Goal: Obtain resource: Download file/media

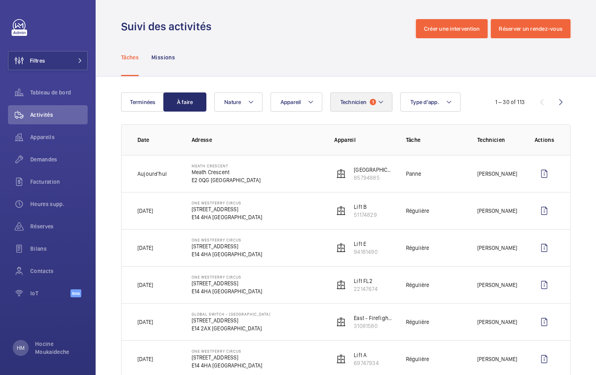
click at [372, 101] on span "1" at bounding box center [373, 102] width 6 height 6
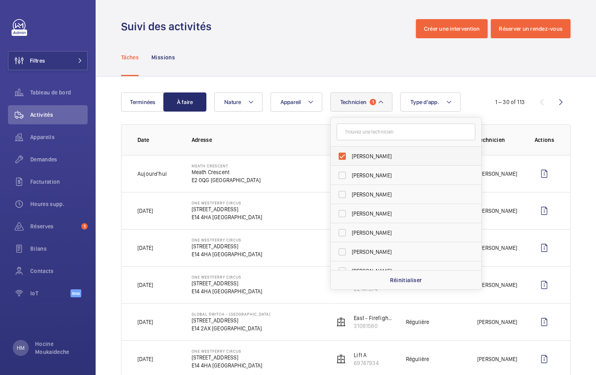
click at [342, 155] on label "[PERSON_NAME]" at bounding box center [400, 156] width 139 height 19
click at [342, 155] on input "[PERSON_NAME]" at bounding box center [342, 156] width 16 height 16
checkbox input "false"
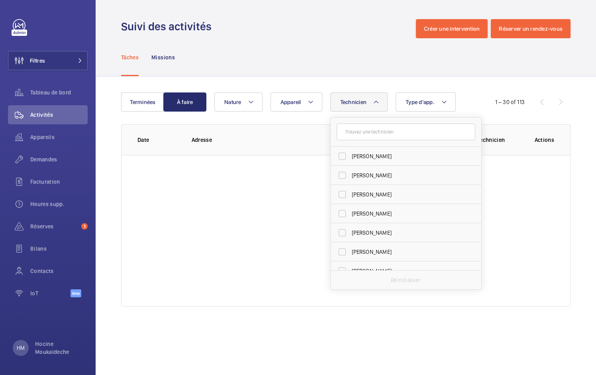
scroll to position [2108, 0]
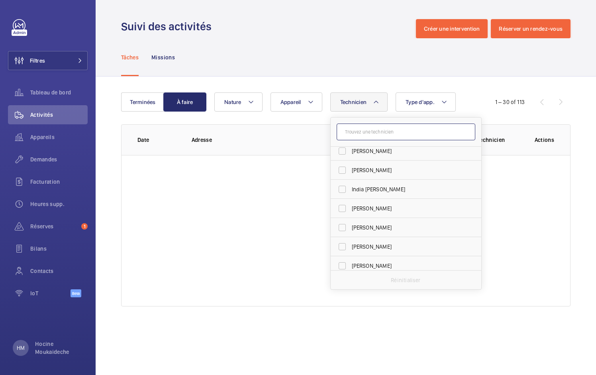
click at [364, 134] on input "text" at bounding box center [405, 131] width 139 height 17
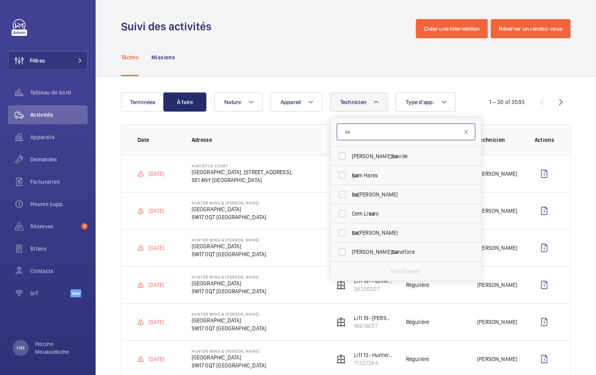
scroll to position [0, 0]
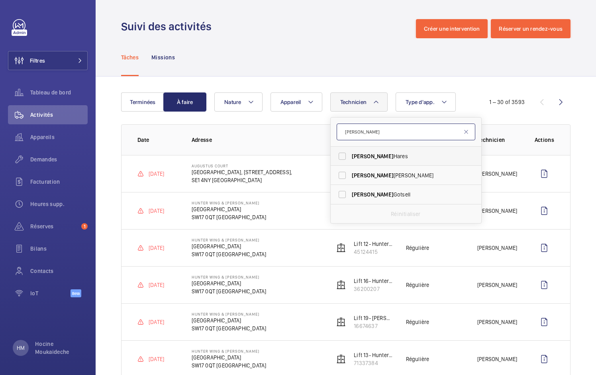
type input "[PERSON_NAME]"
drag, startPoint x: 340, startPoint y: 156, endPoint x: 349, endPoint y: 145, distance: 14.4
click at [340, 156] on label "[PERSON_NAME]" at bounding box center [400, 156] width 139 height 19
click at [340, 156] on input "[PERSON_NAME]" at bounding box center [342, 156] width 16 height 16
checkbox input "true"
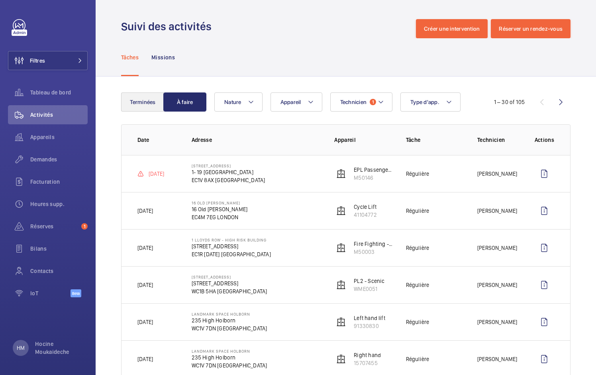
click at [162, 102] on button "Terminées" at bounding box center [142, 101] width 43 height 19
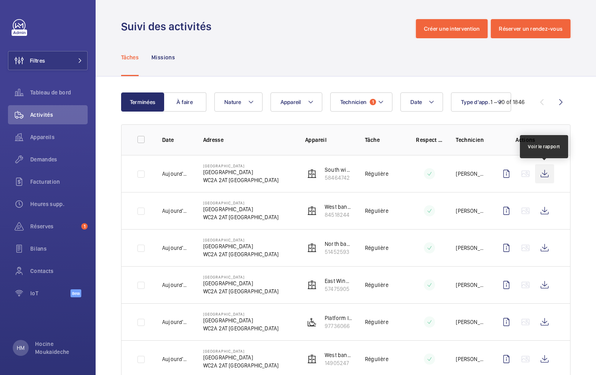
click at [543, 174] on wm-front-icon-button at bounding box center [544, 173] width 19 height 19
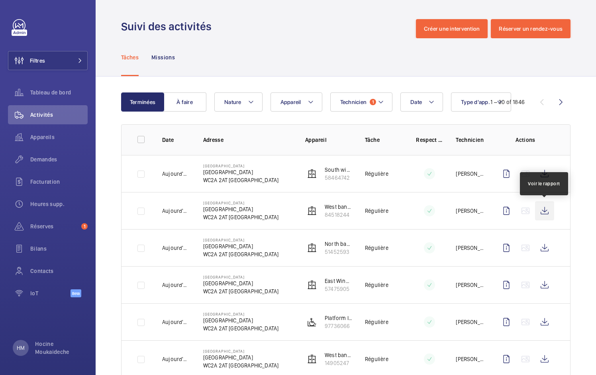
click at [545, 209] on wm-front-icon-button at bounding box center [544, 210] width 19 height 19
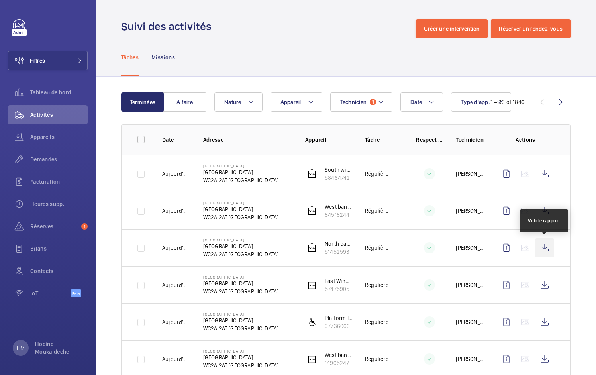
click at [544, 243] on wm-front-icon-button at bounding box center [544, 247] width 19 height 19
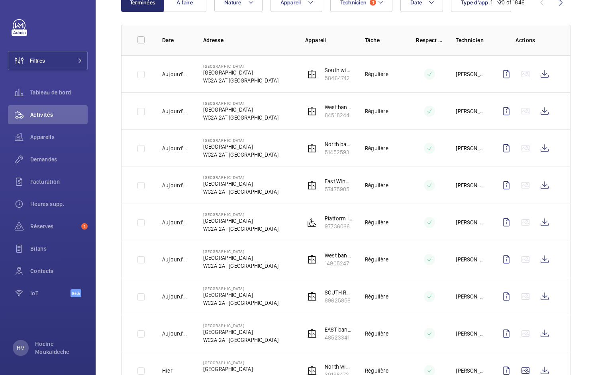
scroll to position [138, 0]
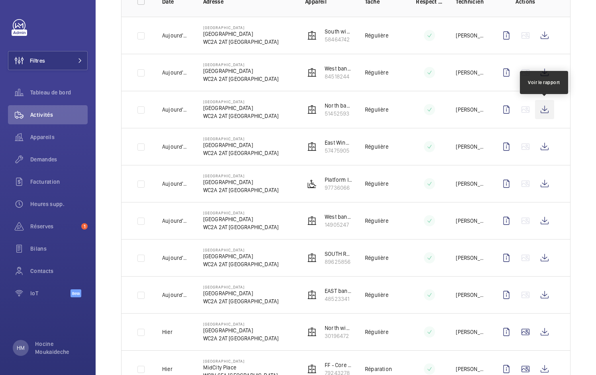
click at [547, 110] on wm-front-icon-button at bounding box center [544, 109] width 19 height 19
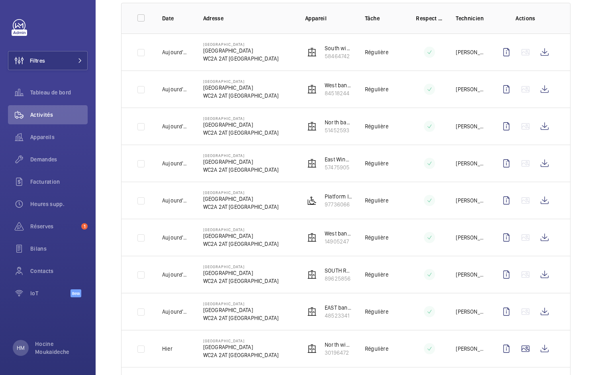
scroll to position [118, 0]
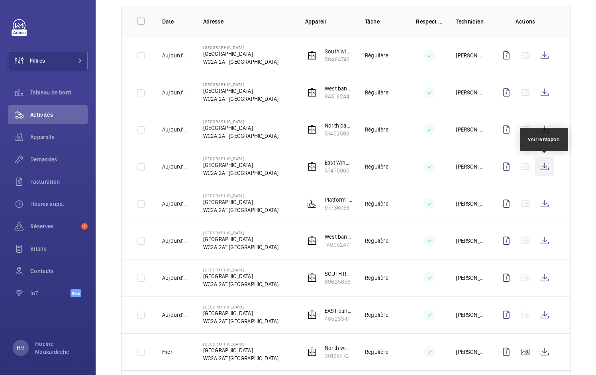
click at [543, 166] on wm-front-icon-button at bounding box center [544, 166] width 19 height 19
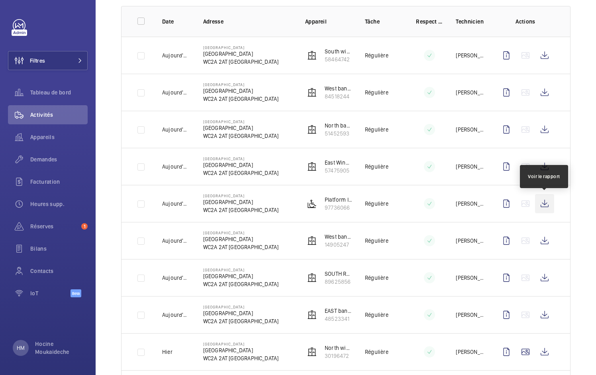
click at [546, 202] on wm-front-icon-button at bounding box center [544, 203] width 19 height 19
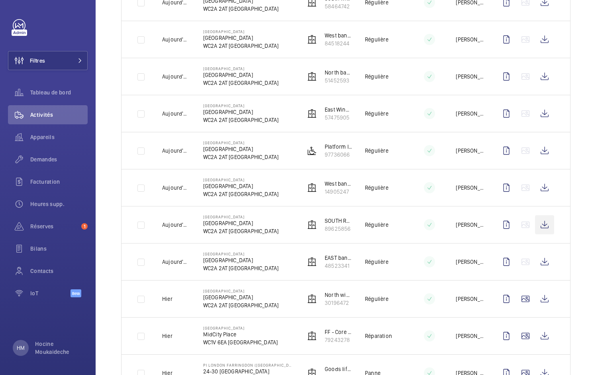
scroll to position [172, 0]
click at [551, 186] on wm-front-icon-button at bounding box center [544, 186] width 19 height 19
click at [546, 224] on wm-front-icon-button at bounding box center [544, 223] width 19 height 19
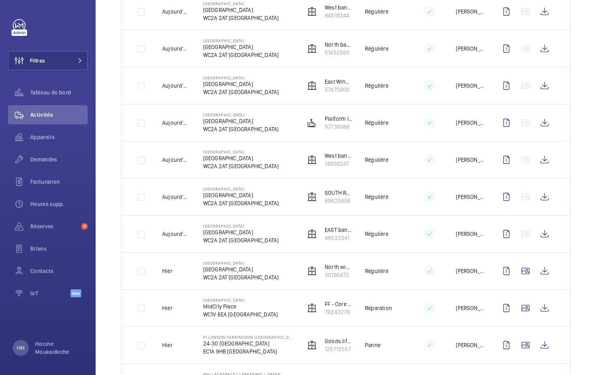
scroll to position [218, 0]
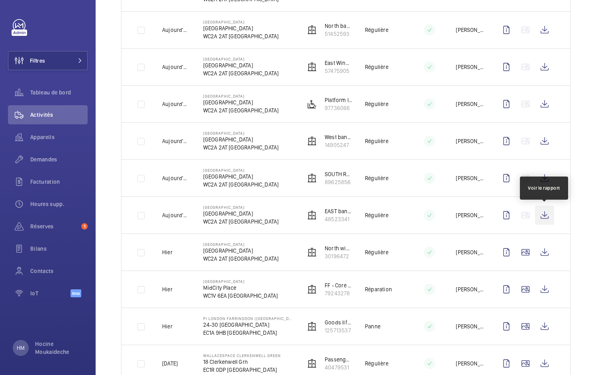
click at [548, 215] on wm-front-icon-button at bounding box center [544, 214] width 19 height 19
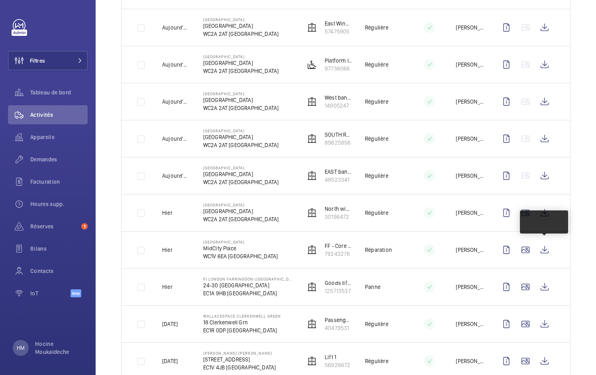
scroll to position [259, 0]
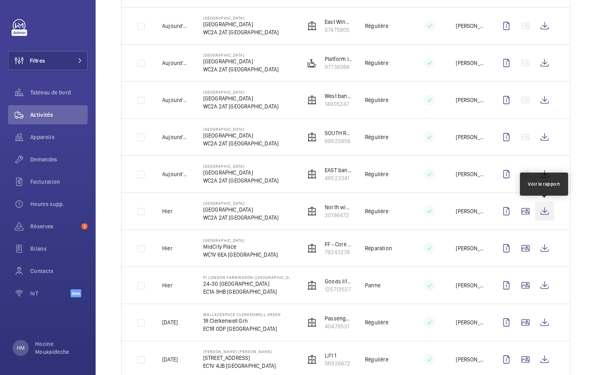
click at [547, 211] on wm-front-icon-button at bounding box center [544, 211] width 19 height 19
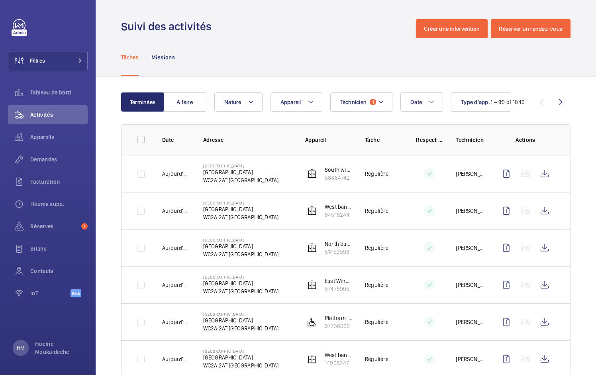
scroll to position [0, 0]
click at [380, 102] on mat-icon at bounding box center [381, 102] width 6 height 10
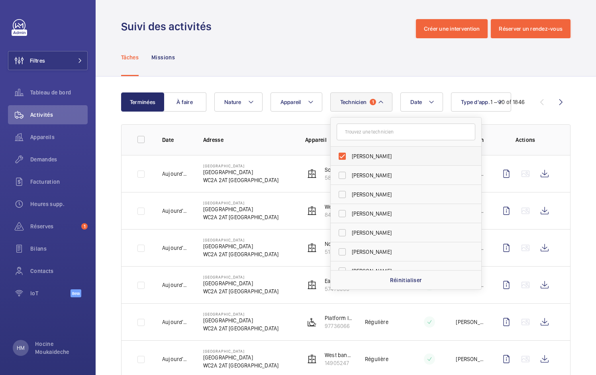
click at [343, 155] on label "[PERSON_NAME]" at bounding box center [400, 156] width 139 height 19
click at [343, 155] on input "[PERSON_NAME]" at bounding box center [342, 156] width 16 height 16
checkbox input "false"
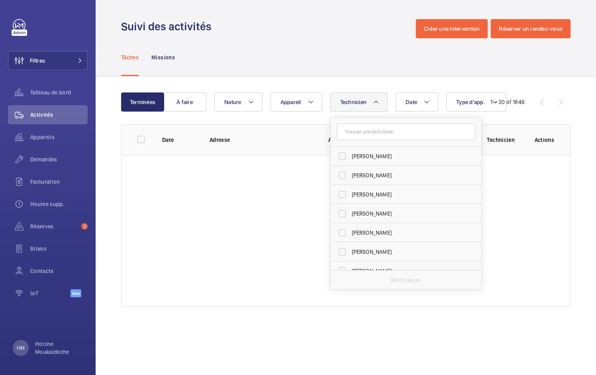
scroll to position [1152, 0]
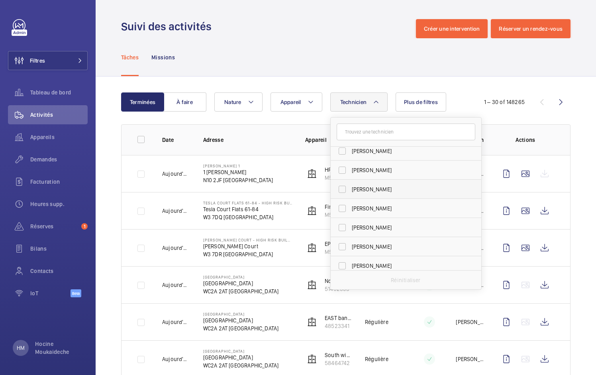
click at [343, 187] on label "[PERSON_NAME]" at bounding box center [400, 189] width 139 height 19
click at [343, 187] on input "[PERSON_NAME]" at bounding box center [342, 189] width 16 height 16
checkbox input "true"
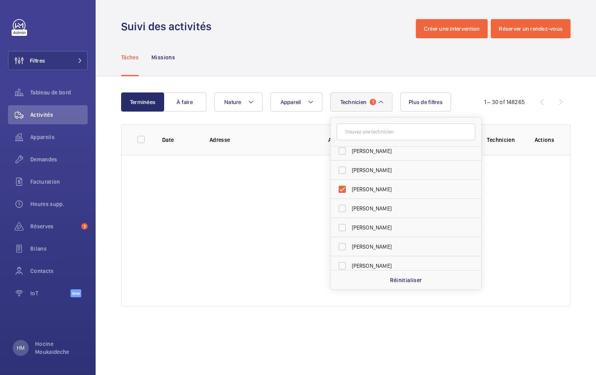
click at [348, 63] on div "Tâches Missions" at bounding box center [345, 57] width 449 height 38
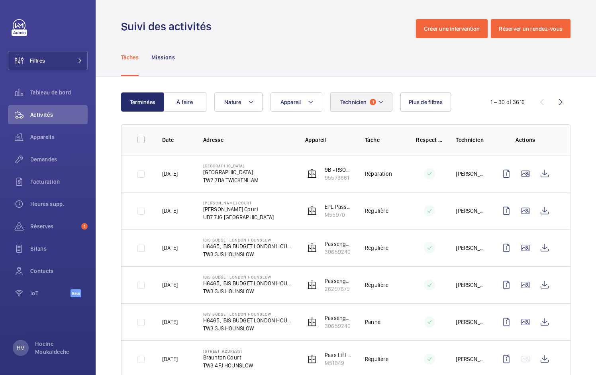
click at [369, 102] on button "Technicien 1" at bounding box center [361, 101] width 63 height 19
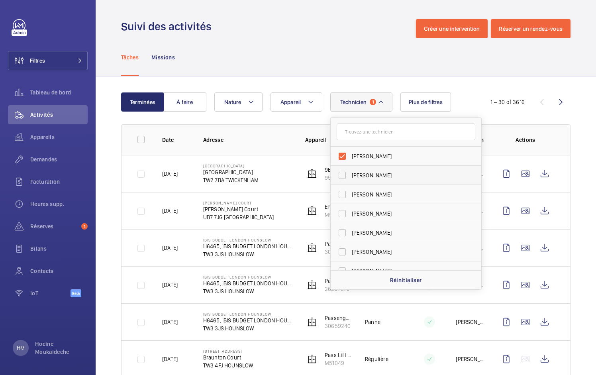
click at [344, 153] on label "[PERSON_NAME]" at bounding box center [400, 156] width 139 height 19
click at [344, 153] on input "[PERSON_NAME]" at bounding box center [342, 156] width 16 height 16
checkbox input "false"
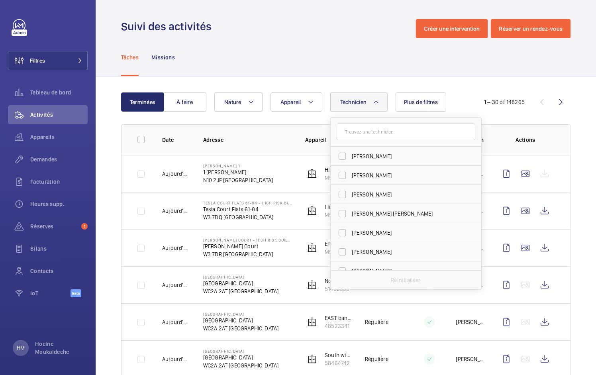
scroll to position [75, 0]
click at [335, 75] on div "Tâches Missions" at bounding box center [345, 57] width 449 height 38
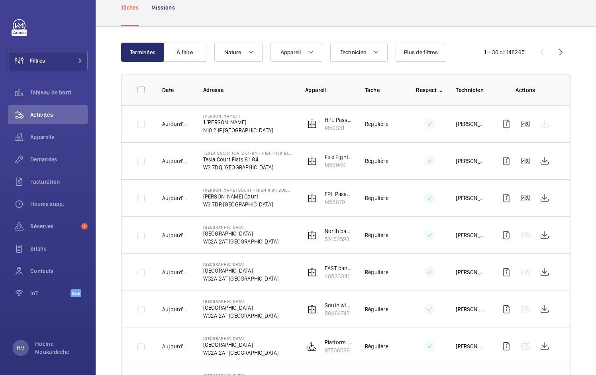
scroll to position [51, 0]
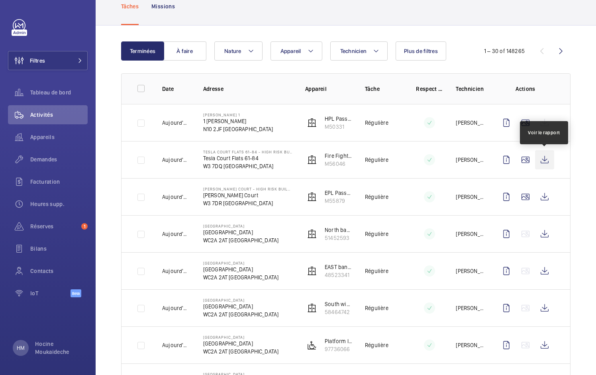
click at [549, 160] on wm-front-icon-button at bounding box center [544, 159] width 19 height 19
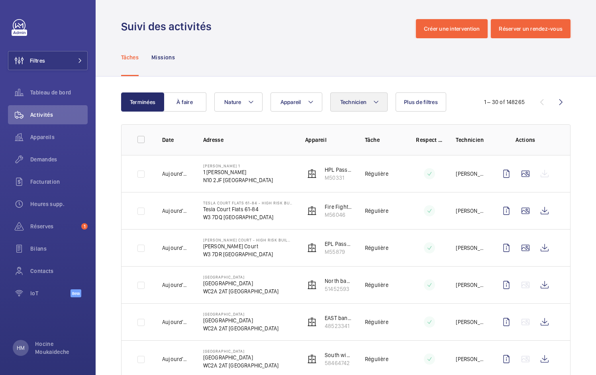
scroll to position [0, 0]
click at [380, 106] on button "Technicien" at bounding box center [359, 101] width 58 height 19
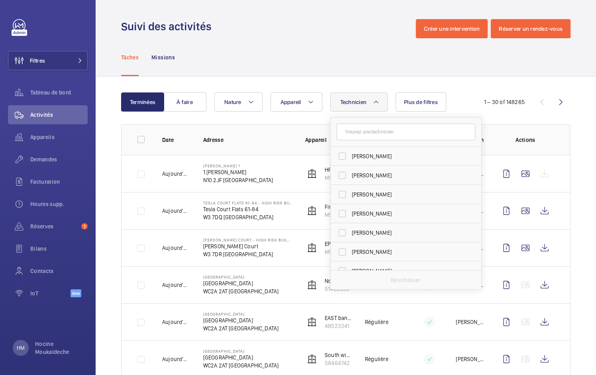
click at [368, 129] on input "text" at bounding box center [405, 131] width 139 height 17
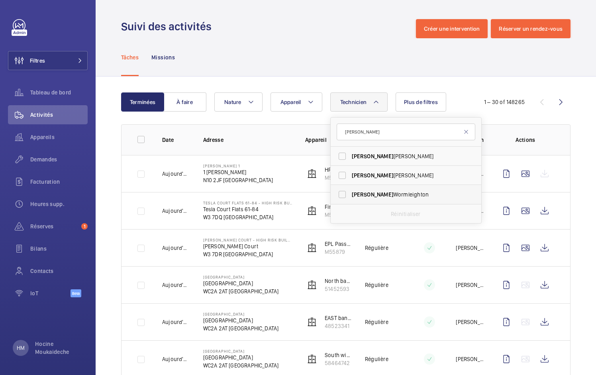
type input "[PERSON_NAME]"
click at [344, 194] on label "[PERSON_NAME]" at bounding box center [400, 194] width 139 height 19
click at [344, 194] on input "[PERSON_NAME]" at bounding box center [342, 194] width 16 height 16
checkbox input "true"
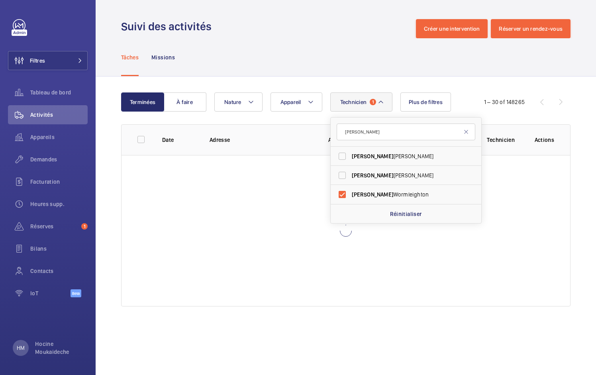
click at [364, 63] on div "Tâches Missions" at bounding box center [345, 57] width 449 height 38
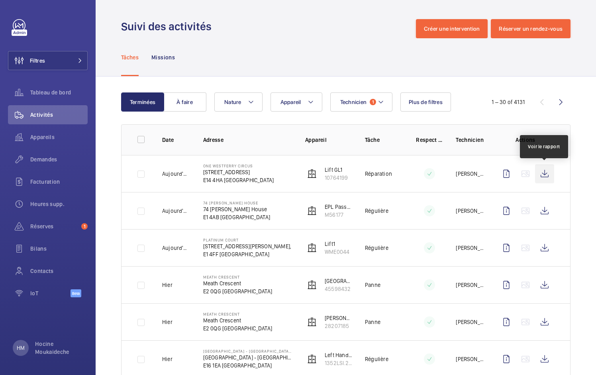
click at [546, 172] on wm-front-icon-button at bounding box center [544, 173] width 19 height 19
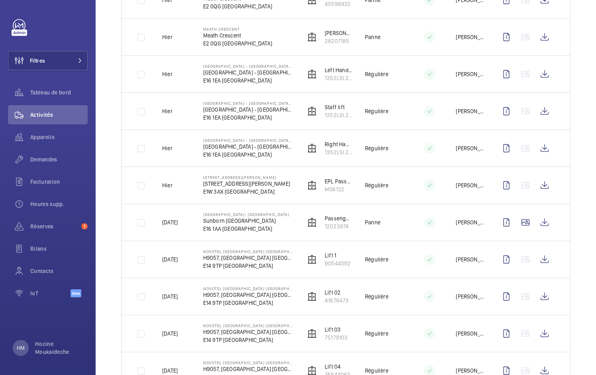
scroll to position [352, 0]
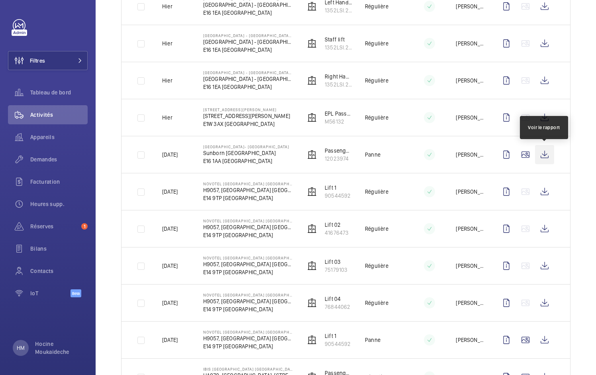
click at [545, 154] on wm-front-icon-button at bounding box center [544, 154] width 19 height 19
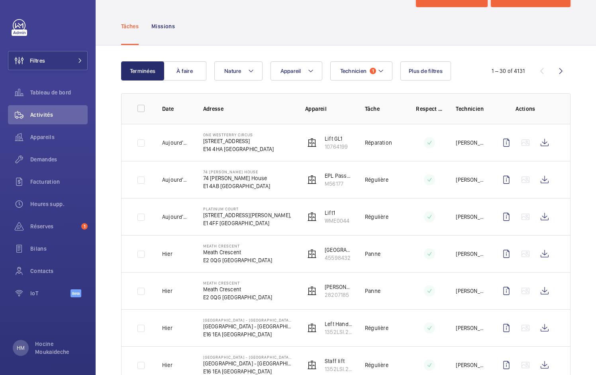
scroll to position [23, 0]
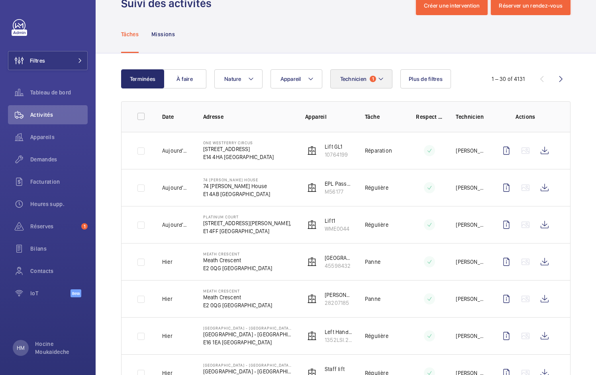
click at [371, 80] on span "1" at bounding box center [373, 79] width 6 height 6
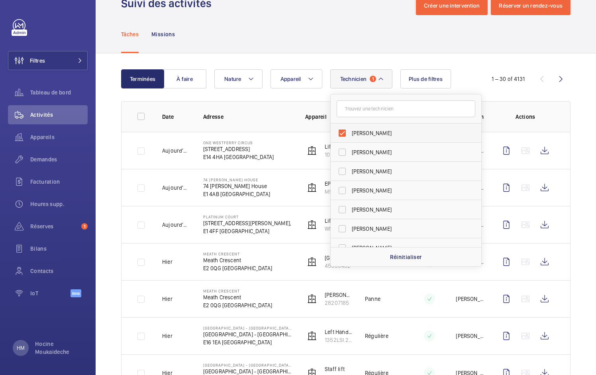
click at [338, 131] on label "[PERSON_NAME]" at bounding box center [400, 132] width 139 height 19
click at [338, 131] on input "[PERSON_NAME]" at bounding box center [342, 133] width 16 height 16
checkbox input "false"
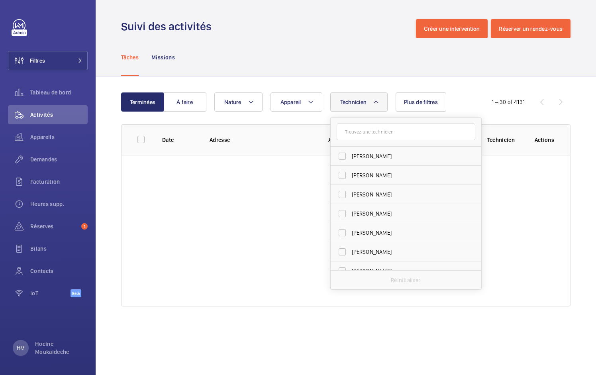
scroll to position [2108, 0]
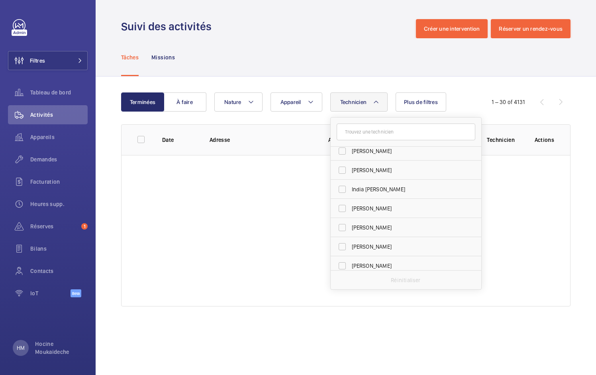
click at [441, 82] on div "Terminées À faire Technicien [PERSON_NAME] [PERSON_NAME] [PERSON_NAME] [PERSON_…" at bounding box center [346, 200] width 500 height 249
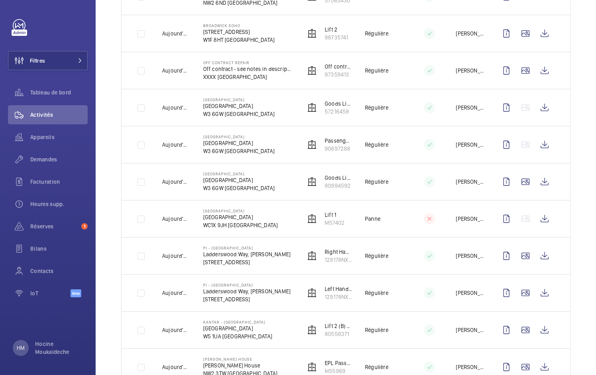
scroll to position [637, 0]
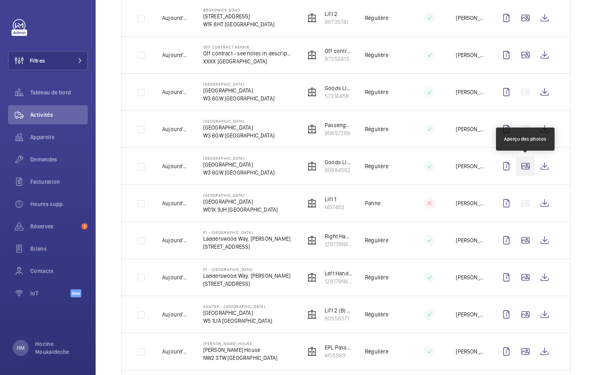
click at [525, 166] on wm-front-icon-button at bounding box center [525, 166] width 19 height 19
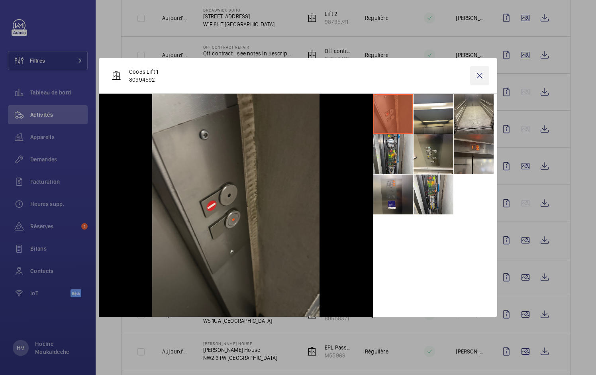
click at [477, 76] on wm-front-icon-button at bounding box center [479, 75] width 19 height 19
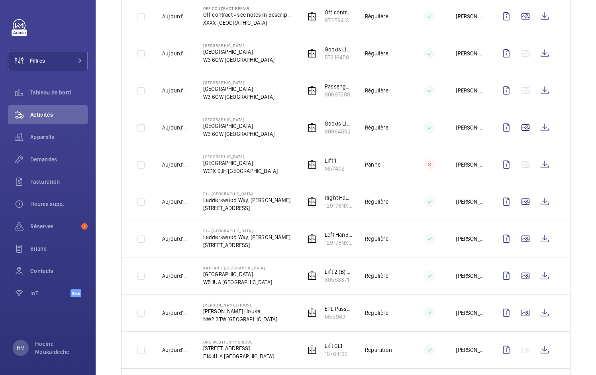
scroll to position [693, 0]
